Goal: Transaction & Acquisition: Book appointment/travel/reservation

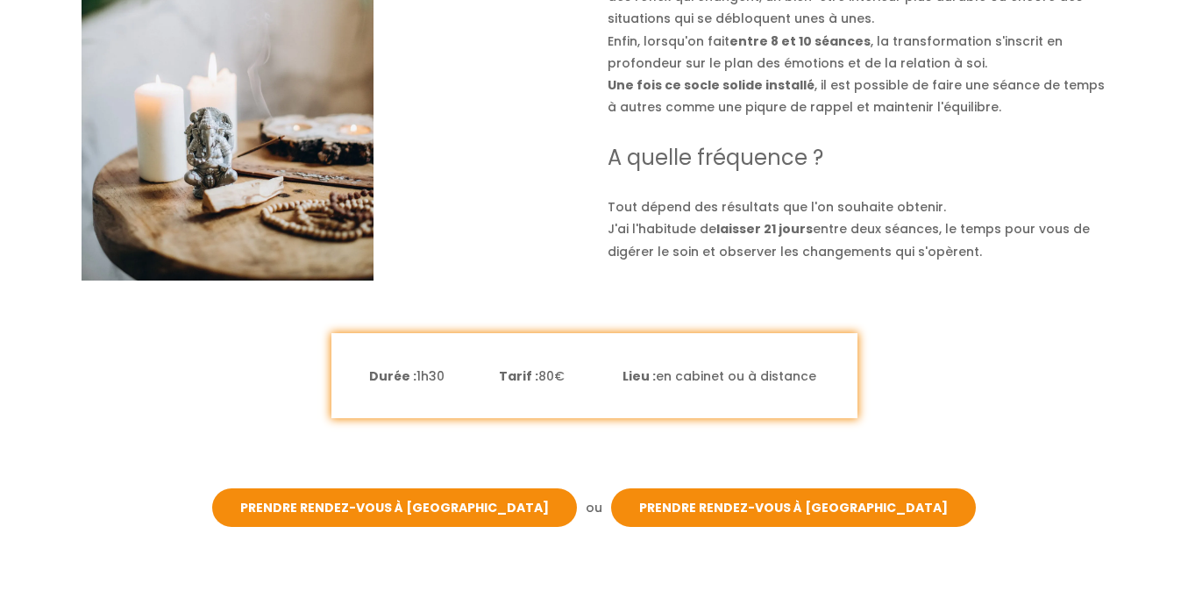
scroll to position [2190, 0]
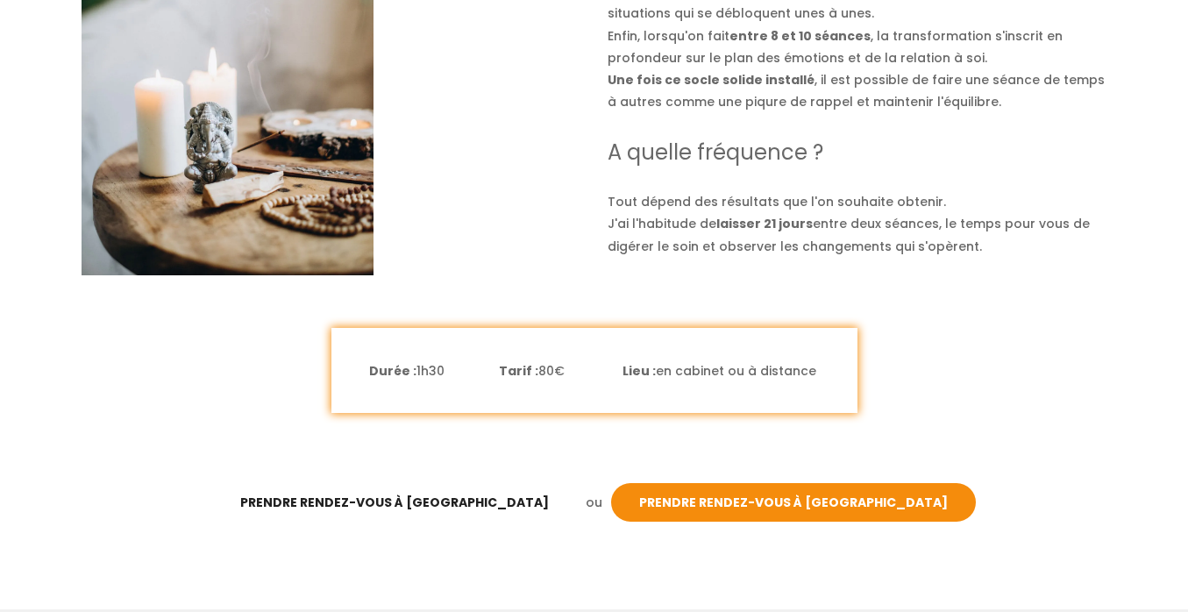
click at [526, 501] on link "Prendre rendez-vous à [GEOGRAPHIC_DATA]" at bounding box center [394, 502] width 365 height 39
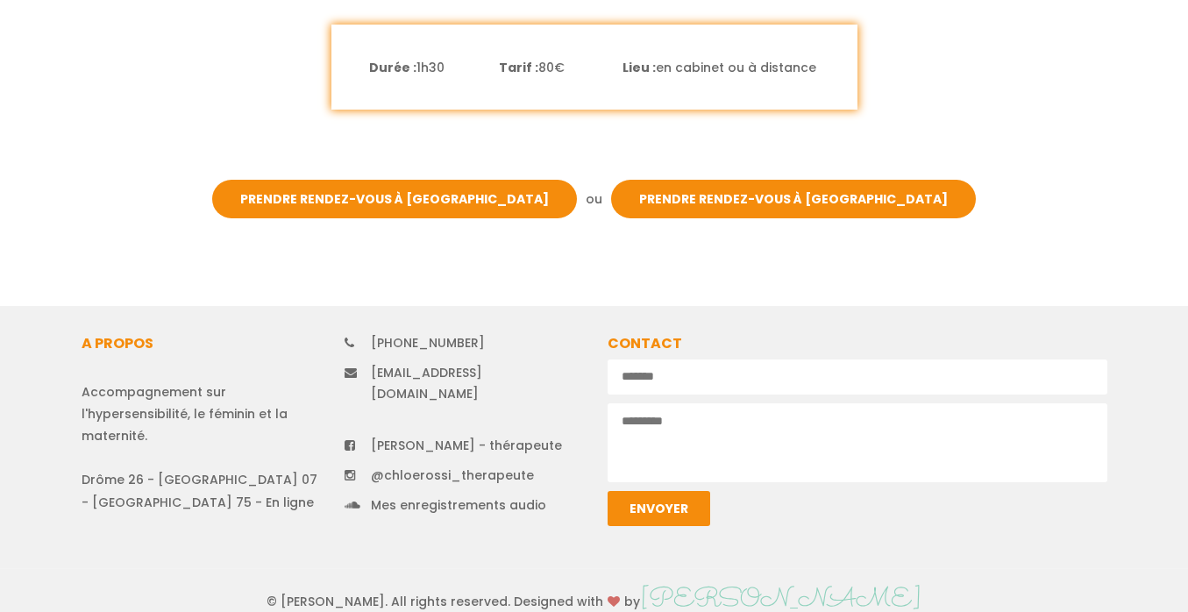
scroll to position [2492, 0]
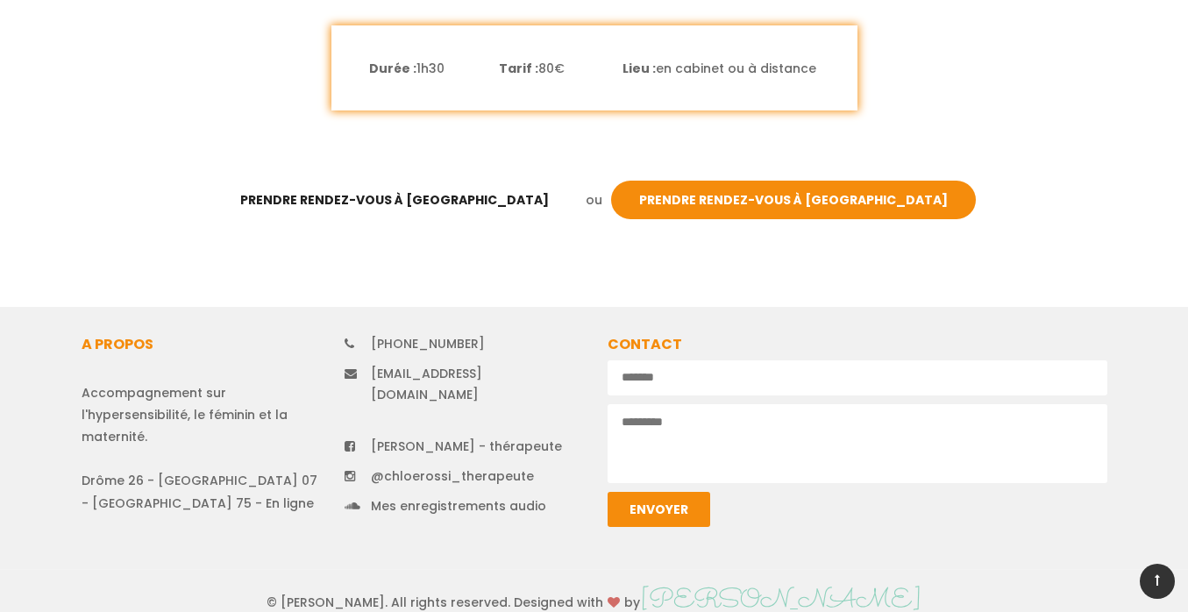
click at [516, 189] on link "Prendre rendez-vous à [GEOGRAPHIC_DATA]" at bounding box center [394, 200] width 365 height 39
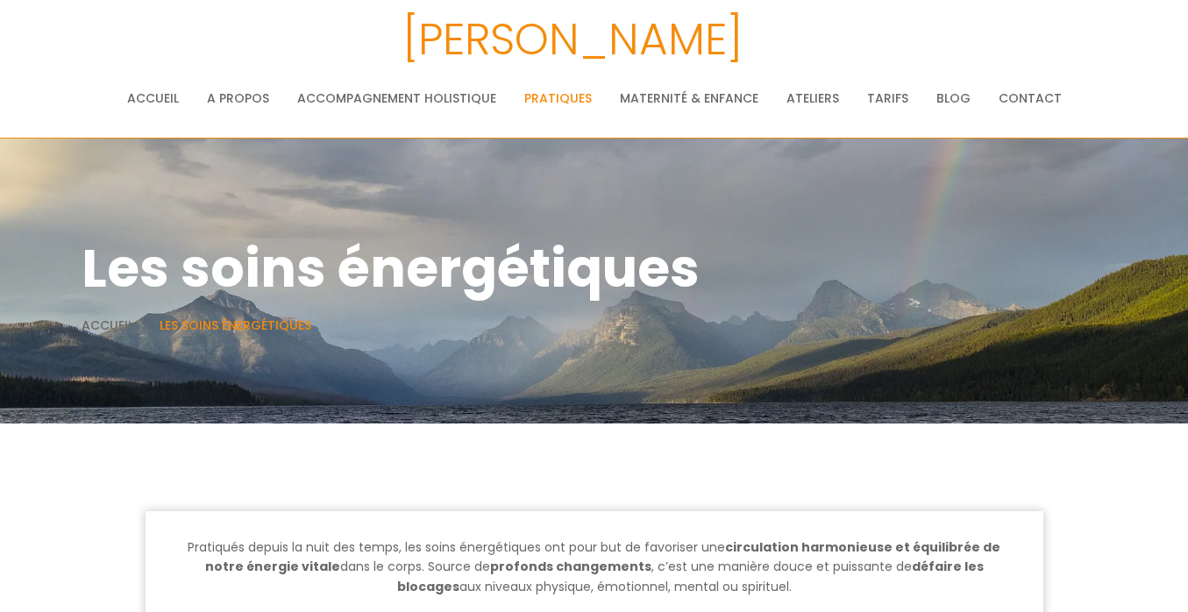
scroll to position [0, 0]
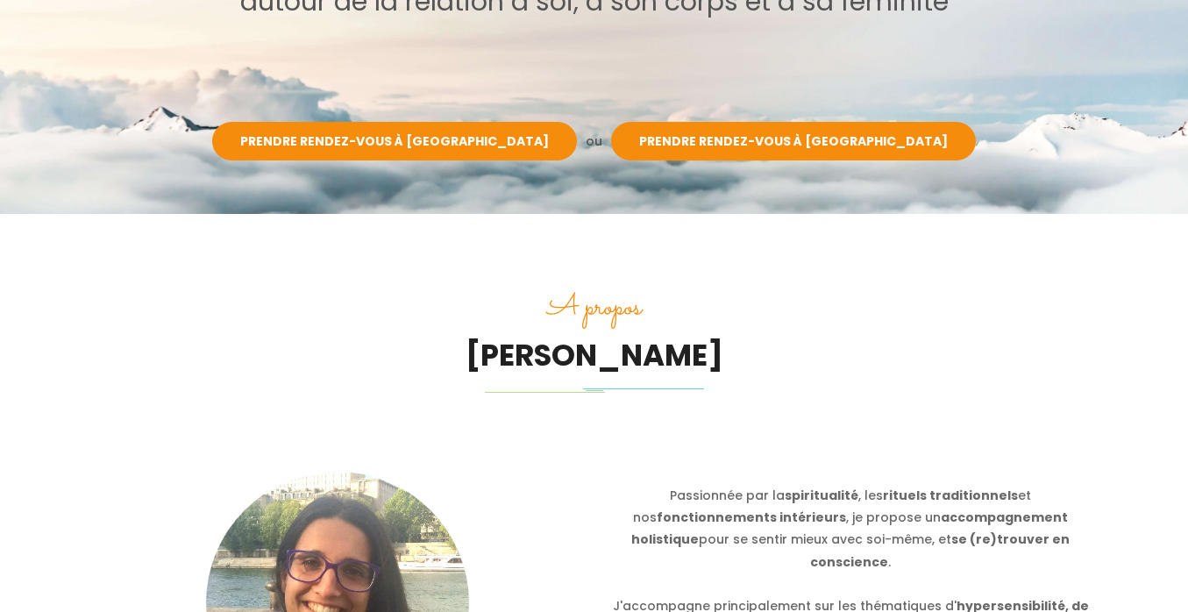
scroll to position [385, 0]
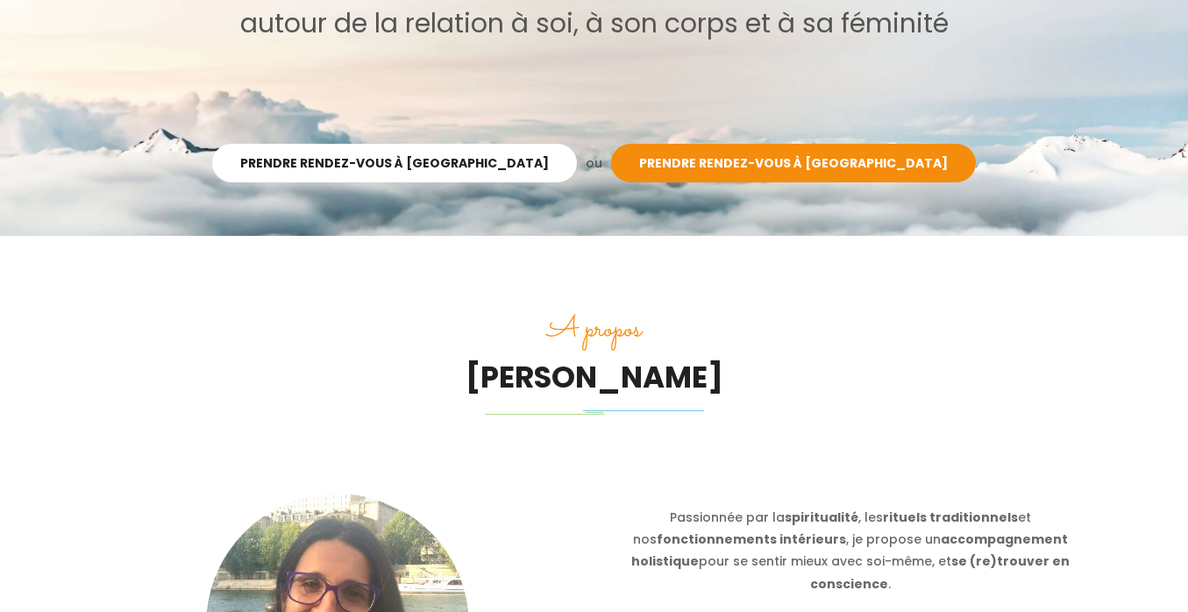
click at [521, 167] on link "Prendre rendez-vous à [GEOGRAPHIC_DATA]" at bounding box center [394, 163] width 365 height 39
